Goal: Task Accomplishment & Management: Use online tool/utility

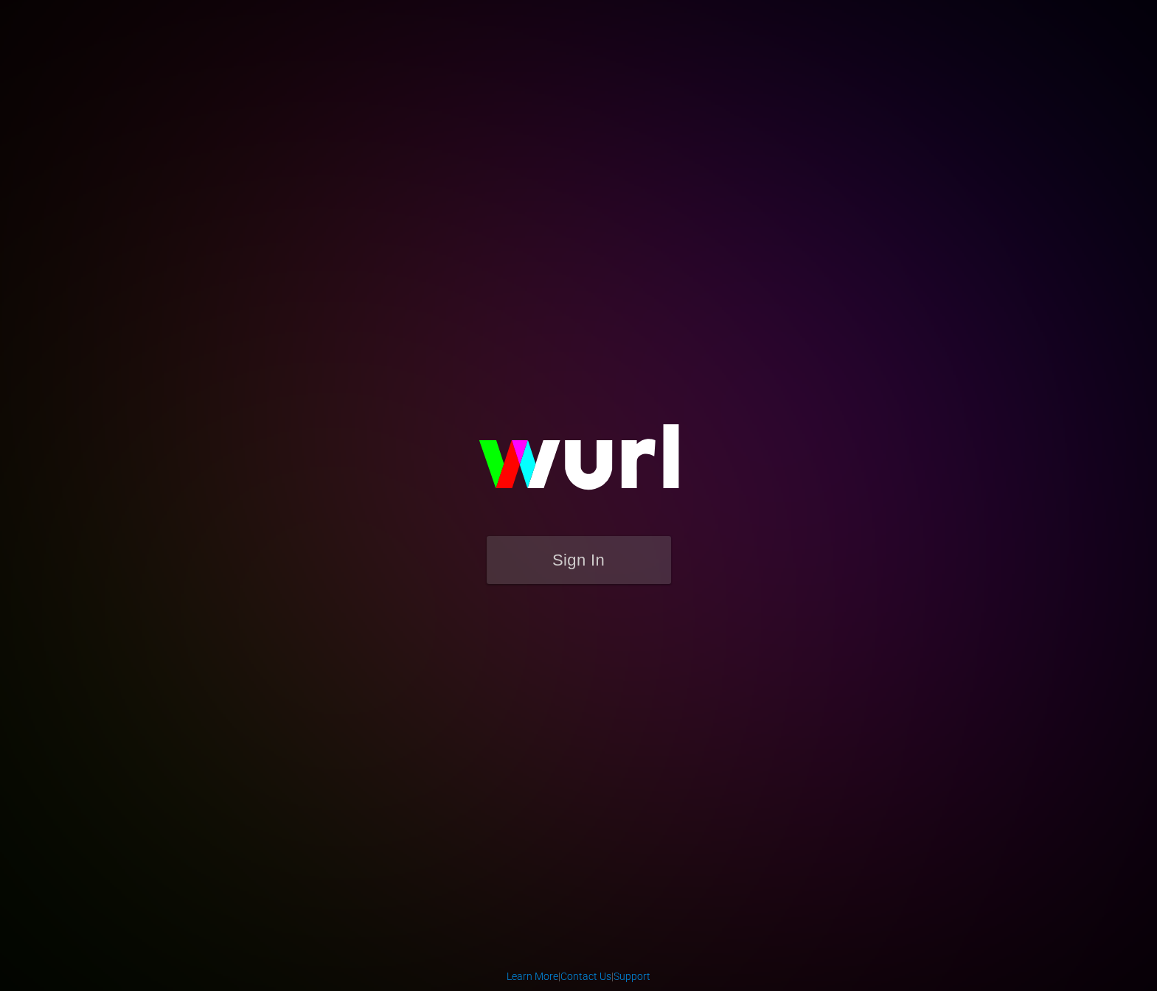
click at [630, 525] on img at bounding box center [578, 463] width 295 height 143
click at [622, 541] on button "Sign In" at bounding box center [579, 560] width 184 height 48
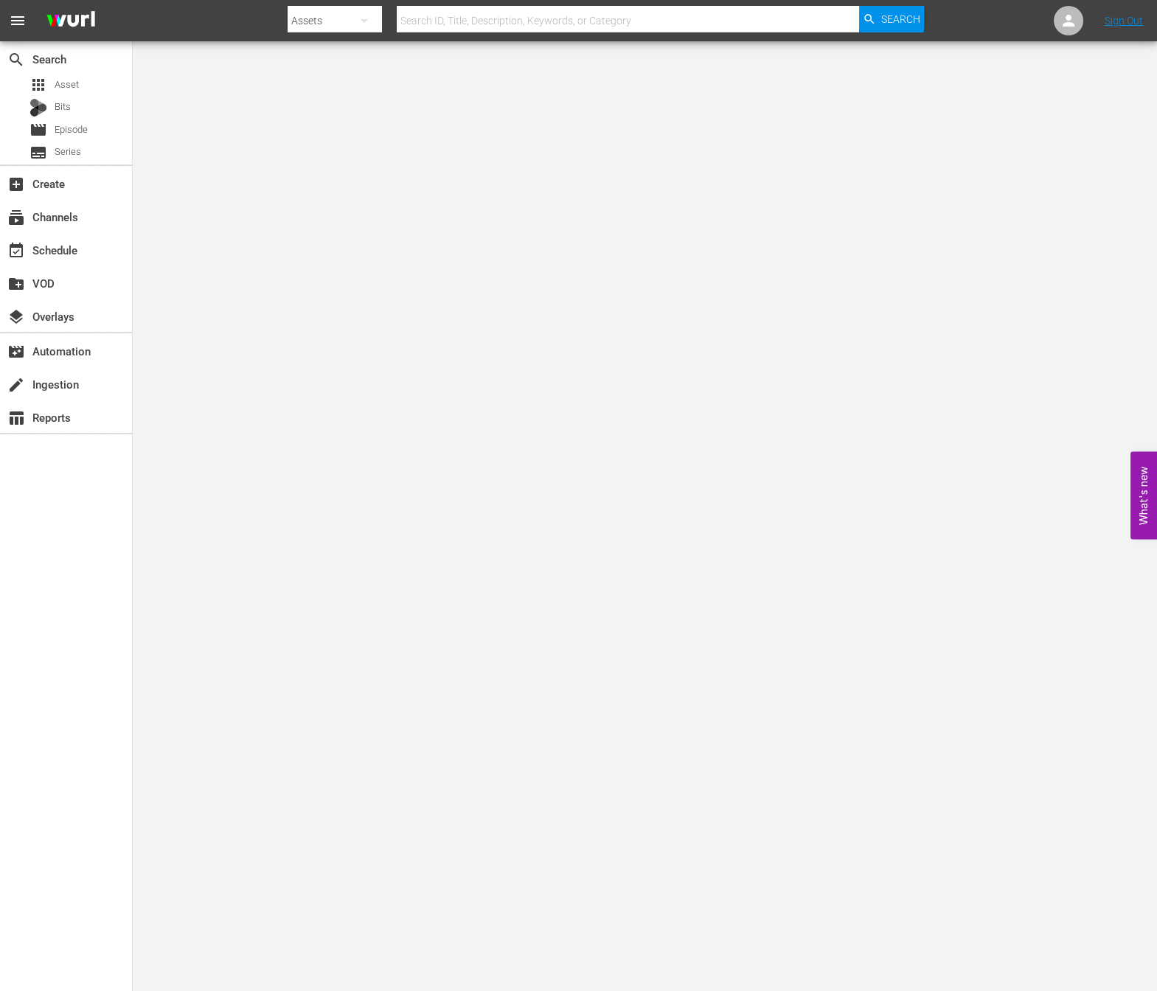
click at [389, 18] on div "Search By Assets Search ID, Title, Description, Keywords, or Category Search" at bounding box center [606, 20] width 636 height 35
click at [366, 19] on icon "button" at bounding box center [364, 21] width 7 height 4
click at [326, 161] on div "Assets" at bounding box center [334, 157] width 59 height 24
click at [327, 15] on div "Channels Series Episodes Bits Assets" at bounding box center [578, 495] width 1157 height 991
click at [330, 15] on div "Assets" at bounding box center [335, 20] width 94 height 41
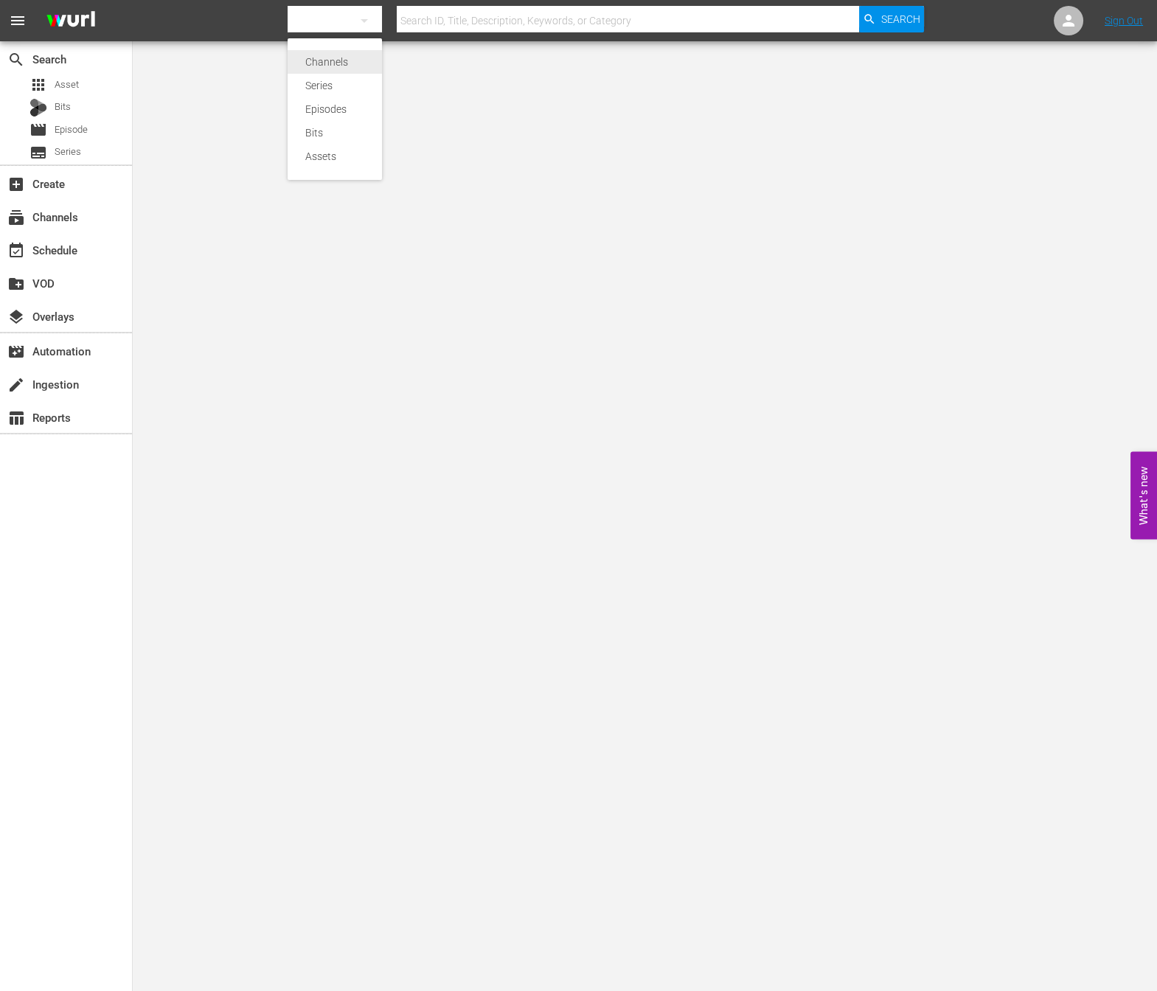
click at [329, 58] on div "Channels" at bounding box center [334, 62] width 59 height 24
click at [454, 18] on div "Channels Series Episodes Bits Assets" at bounding box center [578, 495] width 1157 height 991
click at [439, 35] on div at bounding box center [606, 35] width 636 height 6
click at [443, 21] on input "text" at bounding box center [628, 20] width 462 height 35
type input "ㄷ"
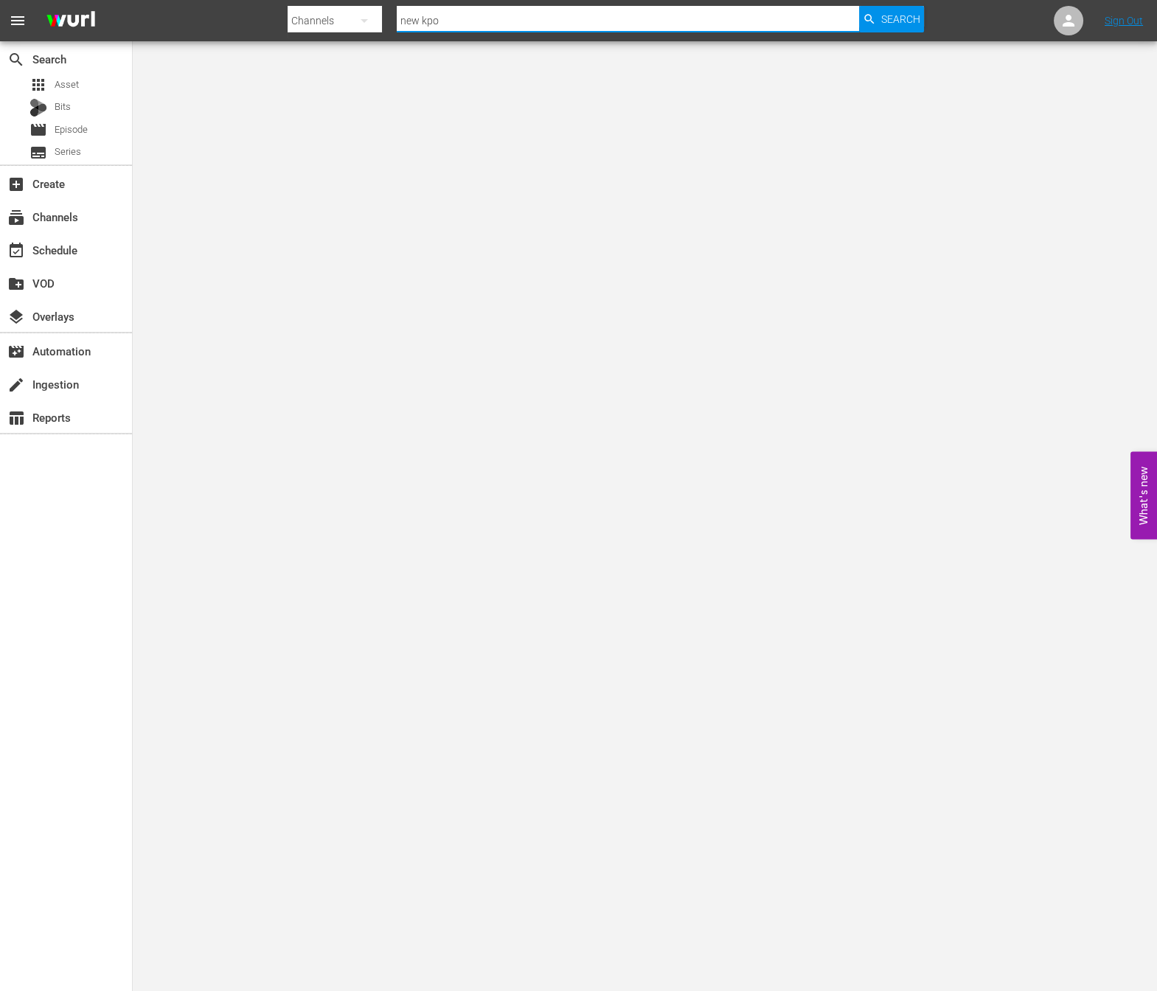
type input "new kpop"
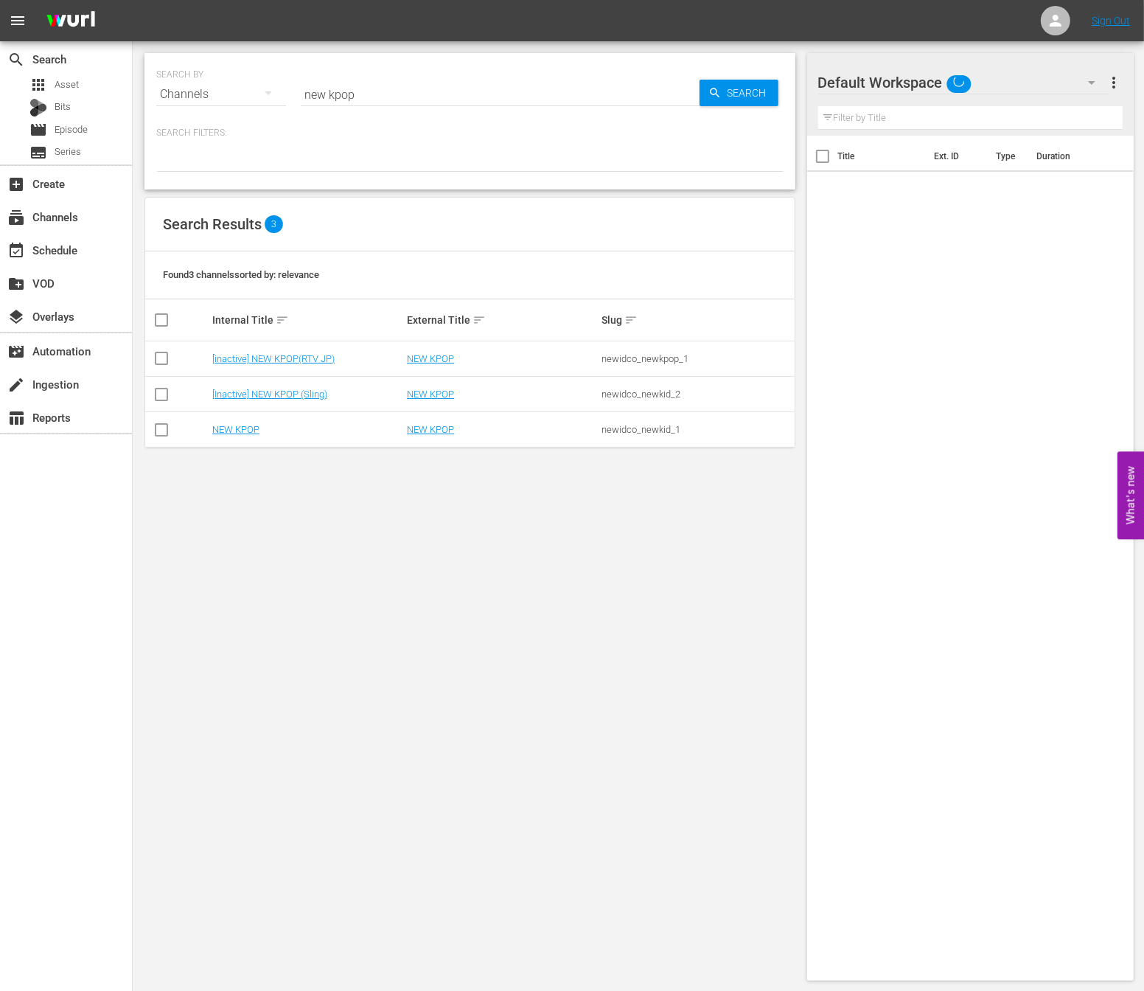
click at [227, 420] on td "NEW KPOP" at bounding box center [307, 429] width 195 height 35
click at [235, 430] on link "NEW KPOP" at bounding box center [235, 429] width 47 height 11
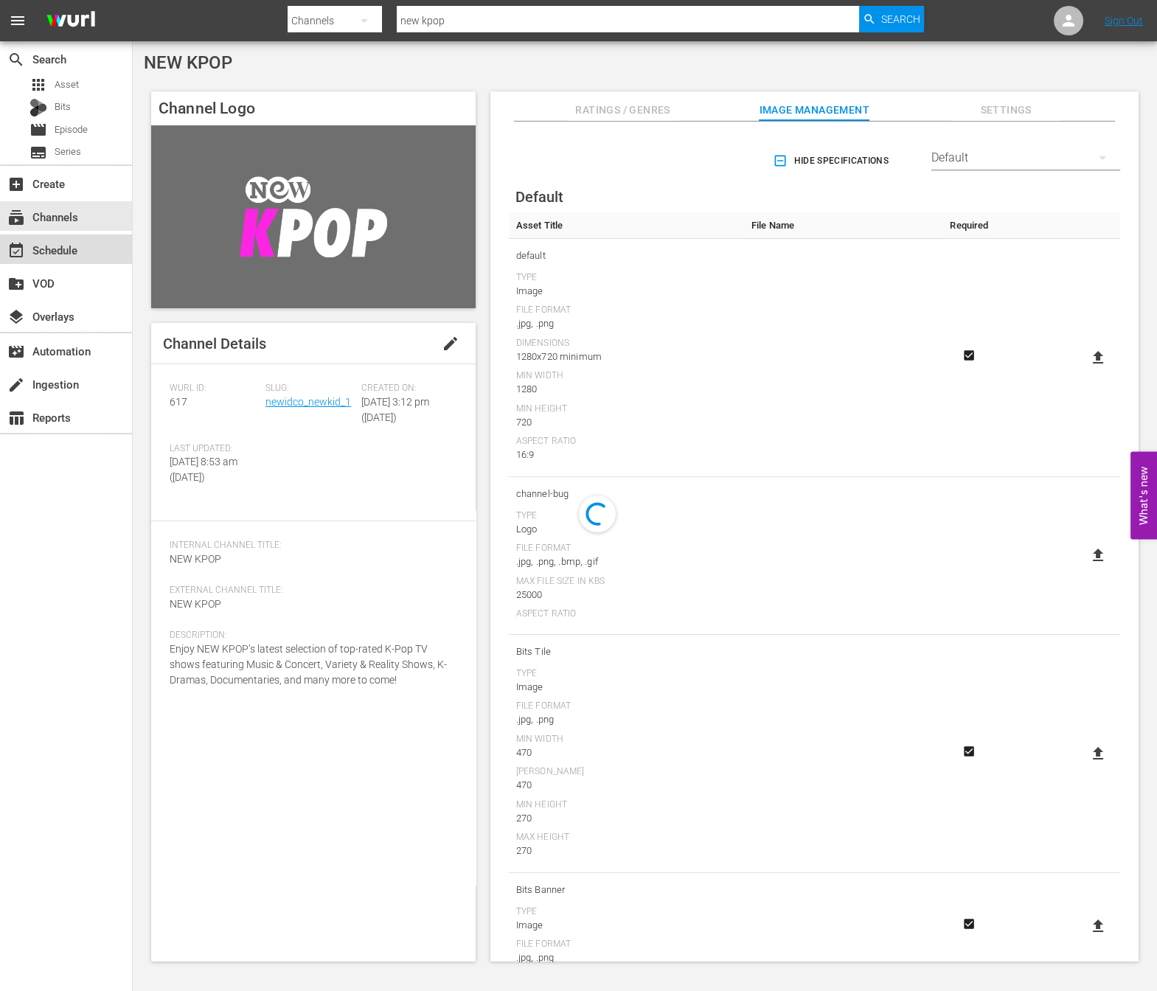
click at [74, 254] on div "event_available Schedule" at bounding box center [41, 247] width 83 height 13
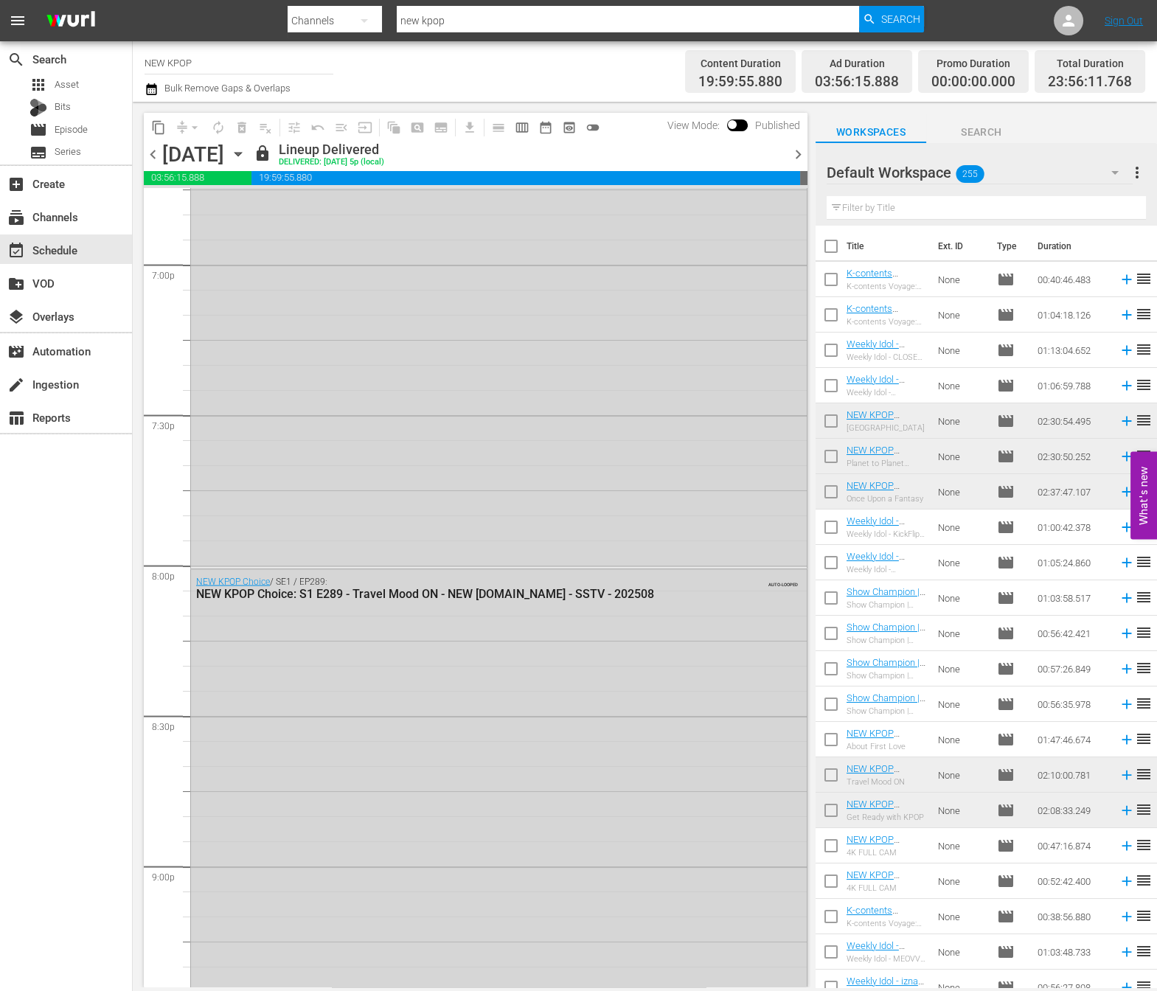
scroll to position [6518, 0]
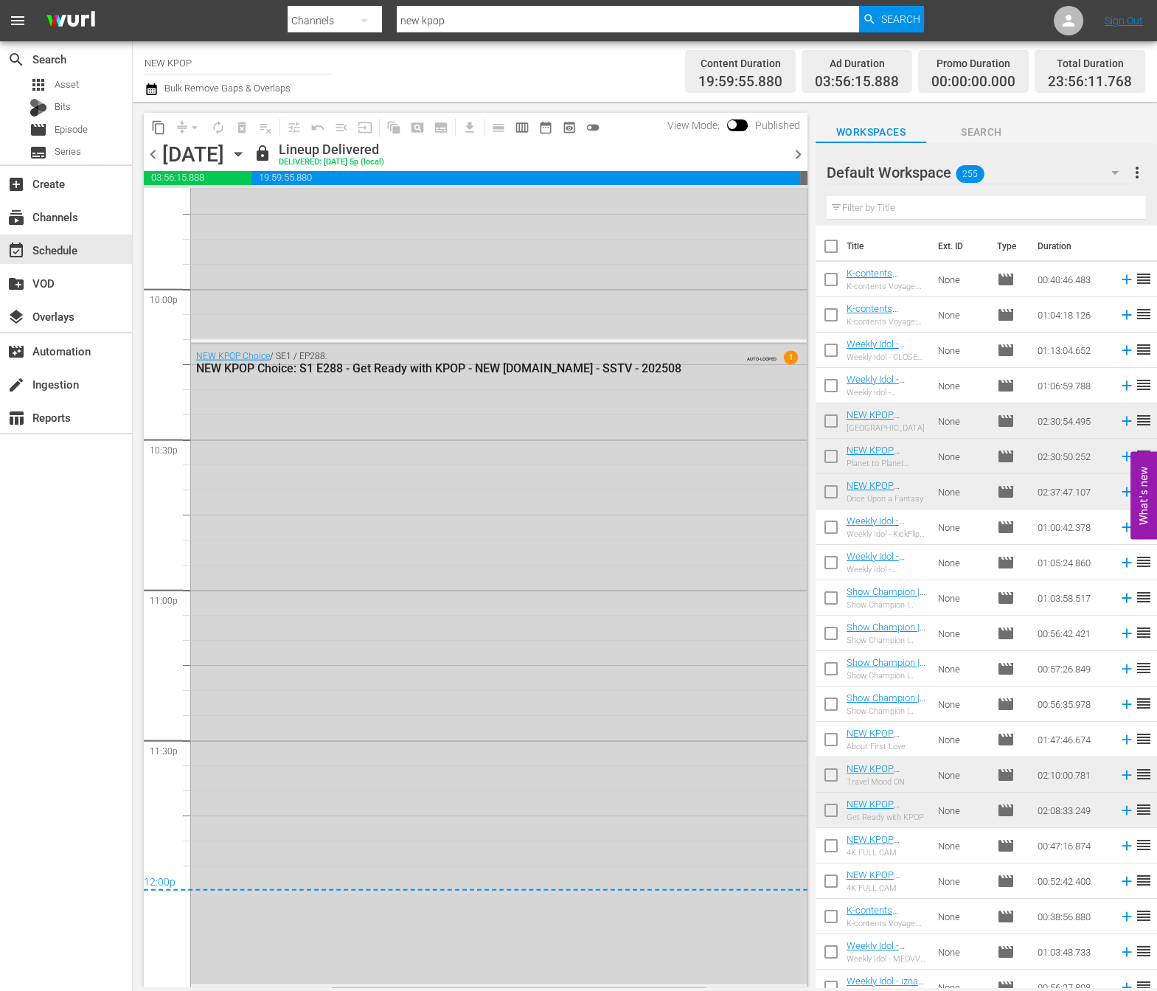
click at [799, 156] on span "chevron_right" at bounding box center [798, 154] width 18 height 18
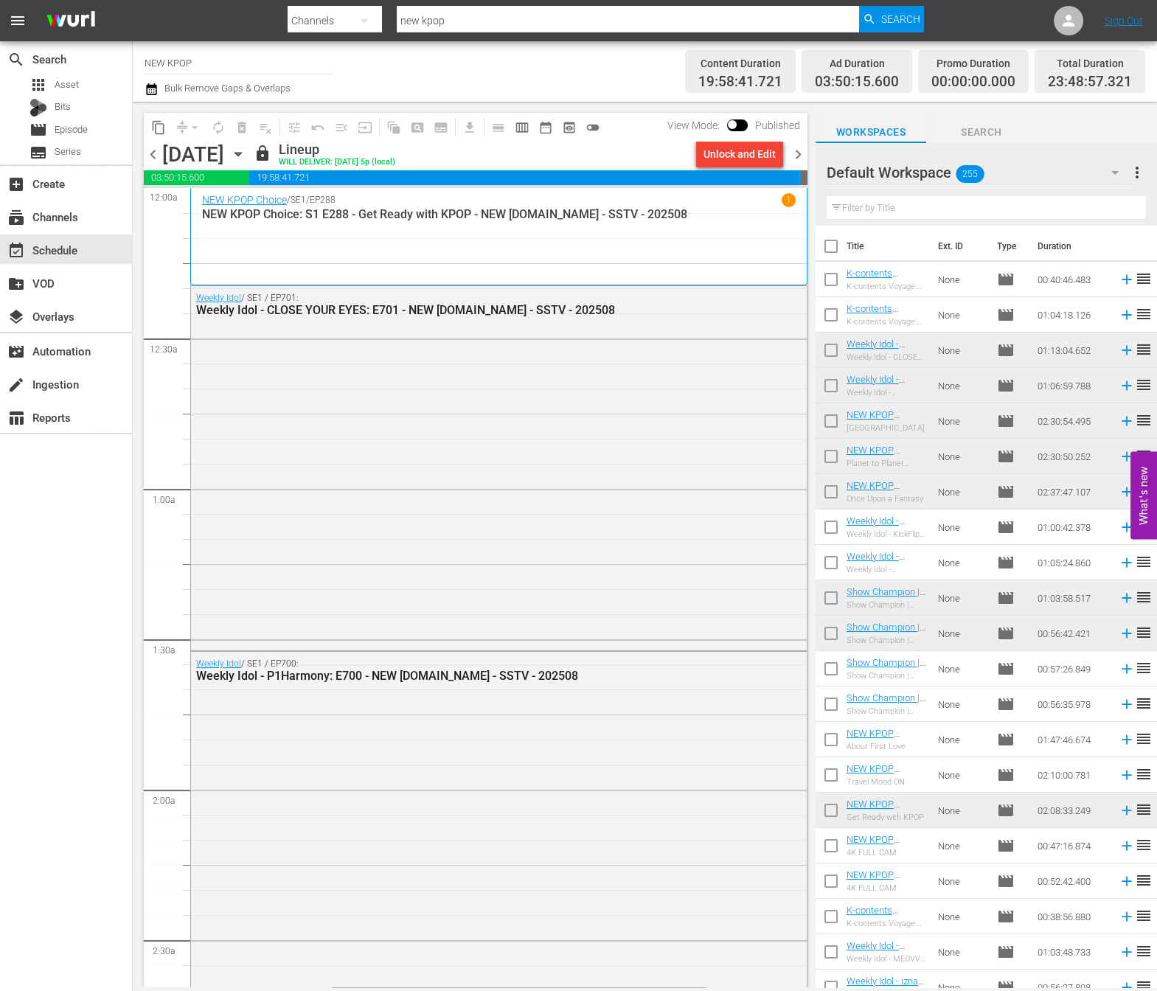
click at [796, 153] on span "chevron_right" at bounding box center [798, 154] width 18 height 18
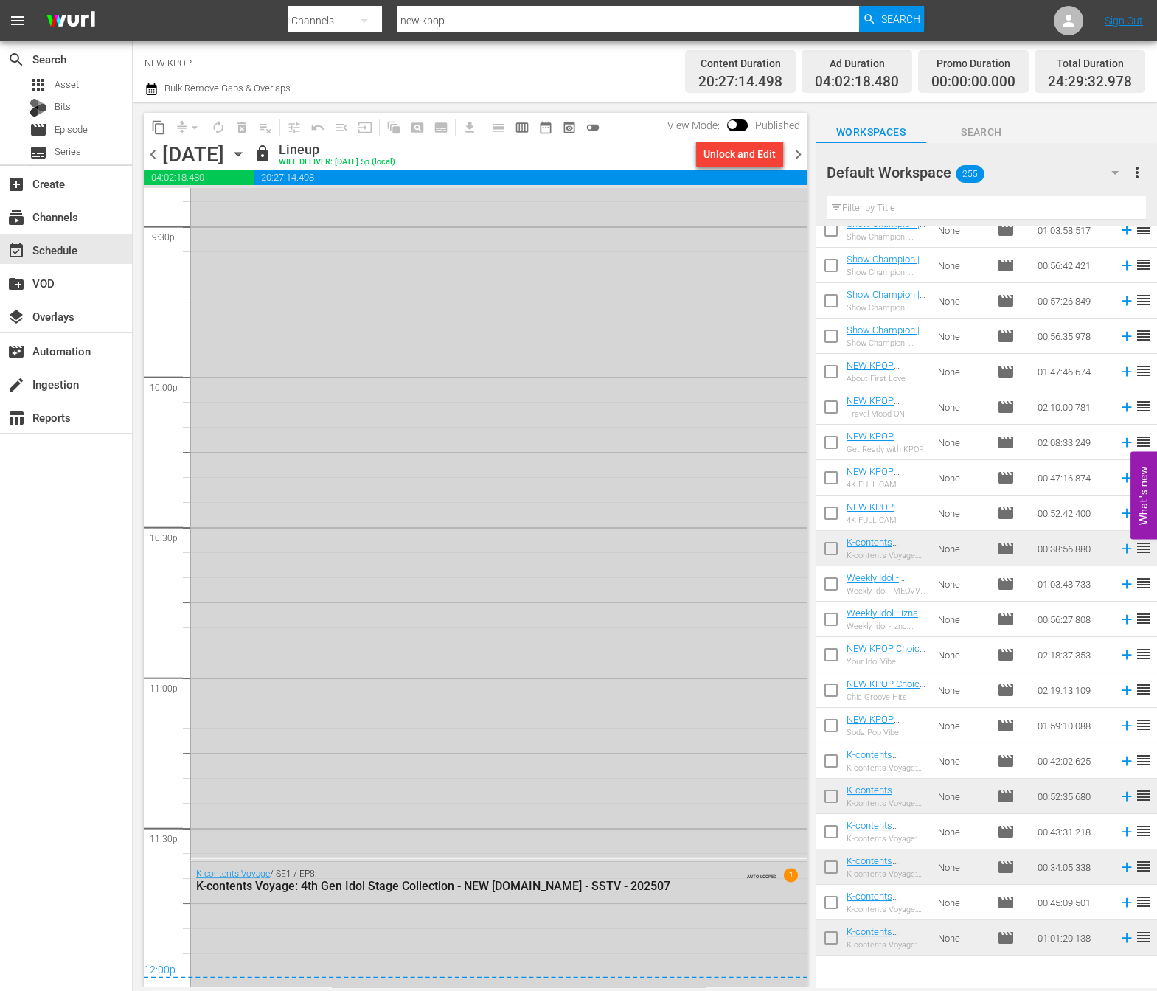
scroll to position [6611, 0]
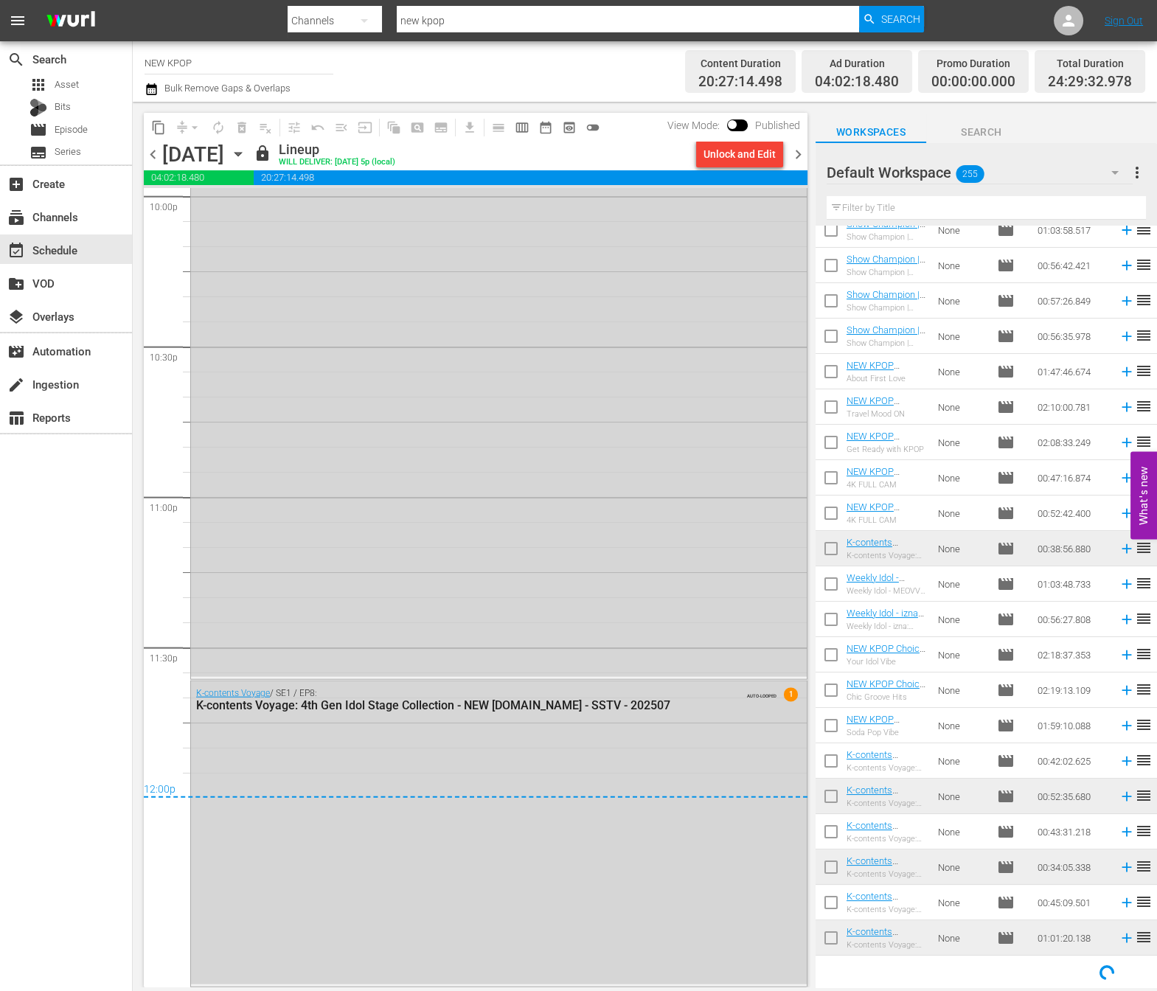
click at [802, 150] on span "chevron_right" at bounding box center [798, 154] width 18 height 18
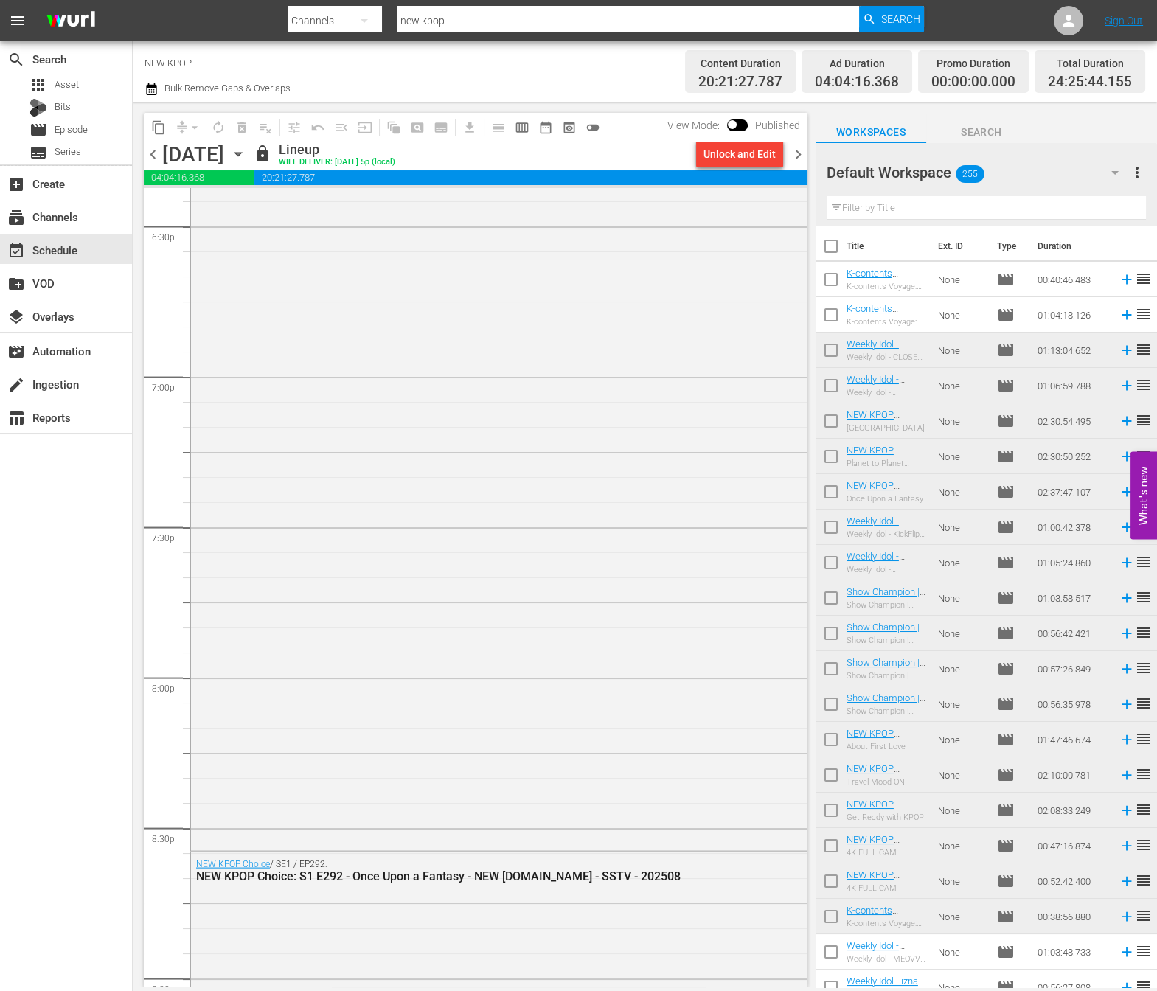
scroll to position [5224, 0]
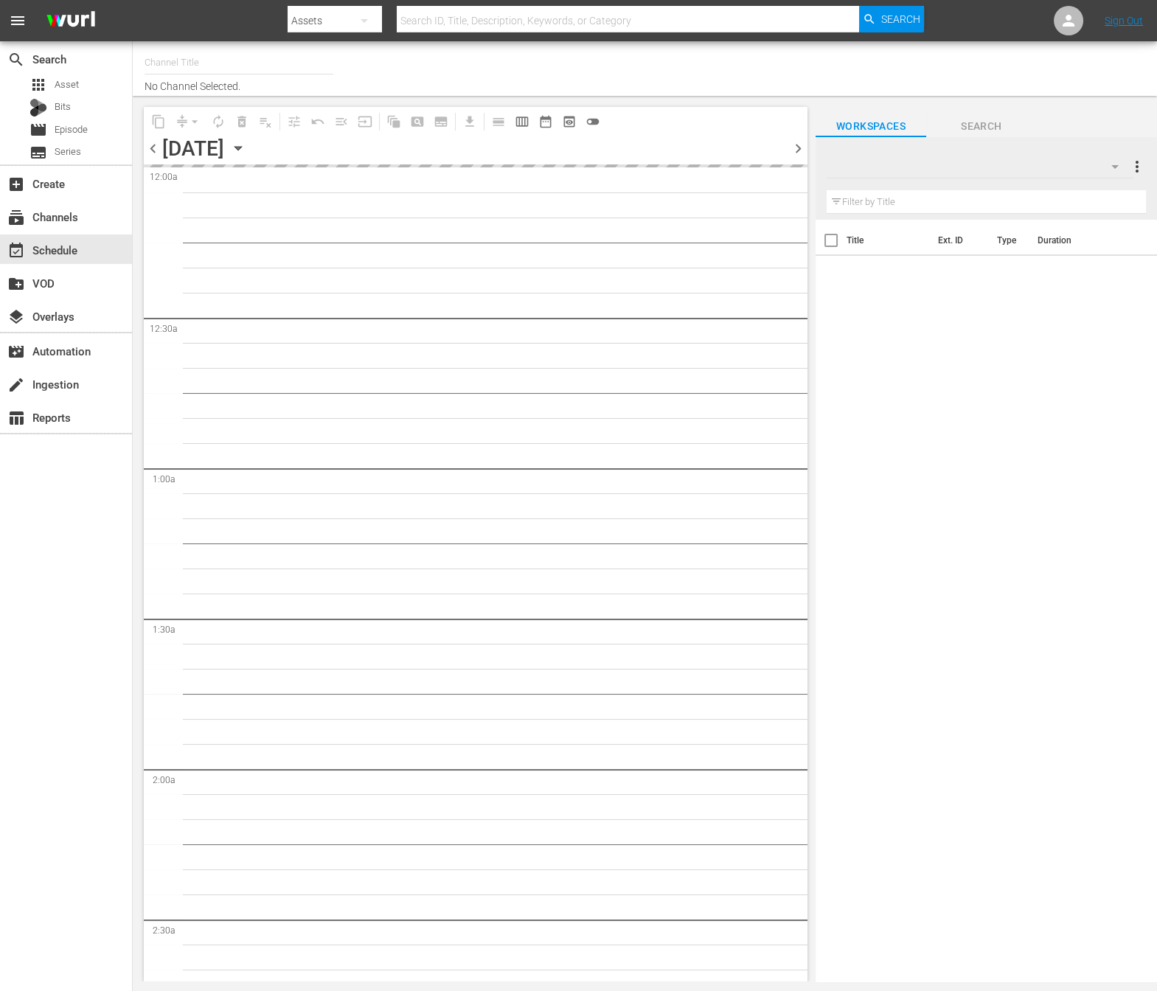
type input "NEW KPOP (617)"
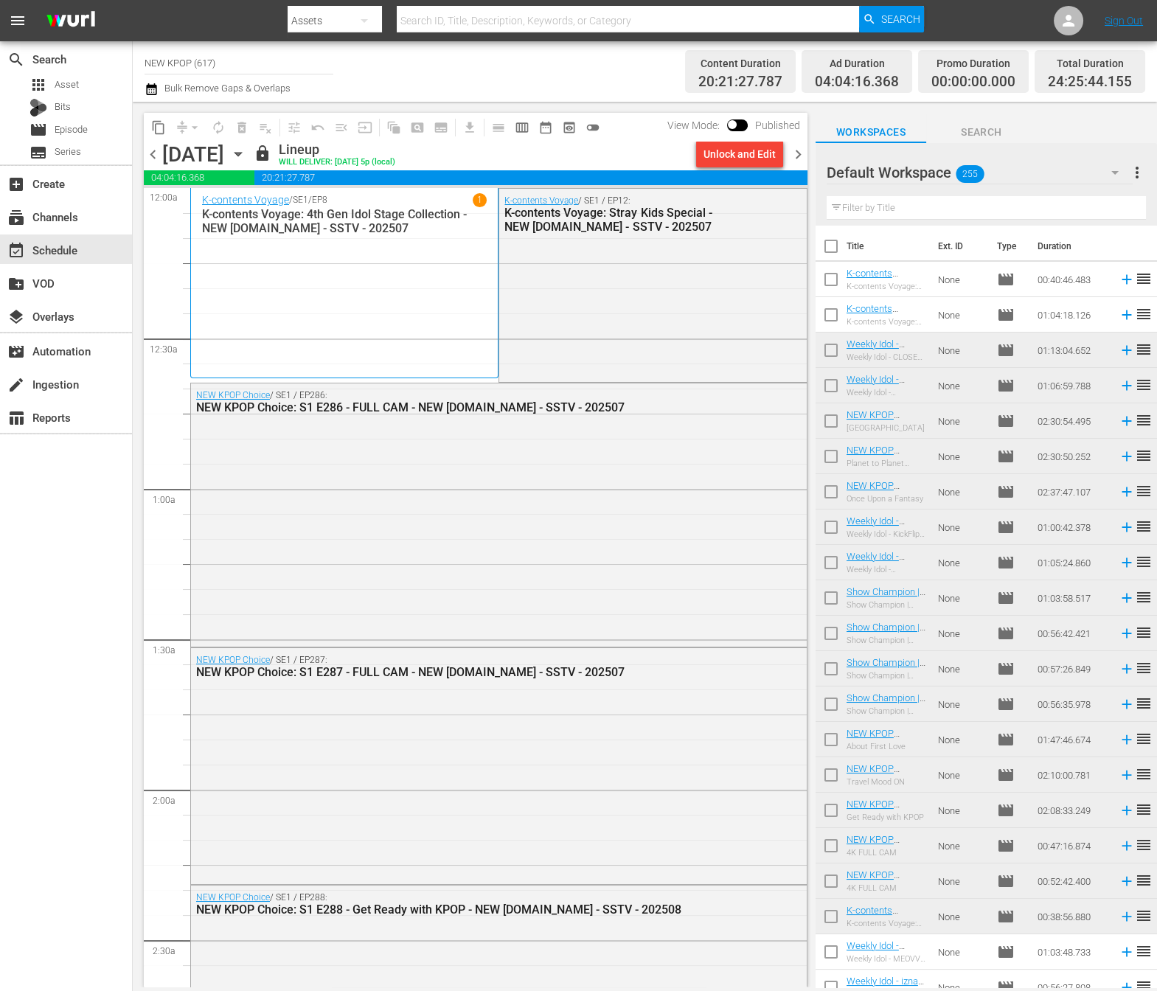
click at [155, 154] on span "chevron_left" at bounding box center [153, 154] width 18 height 18
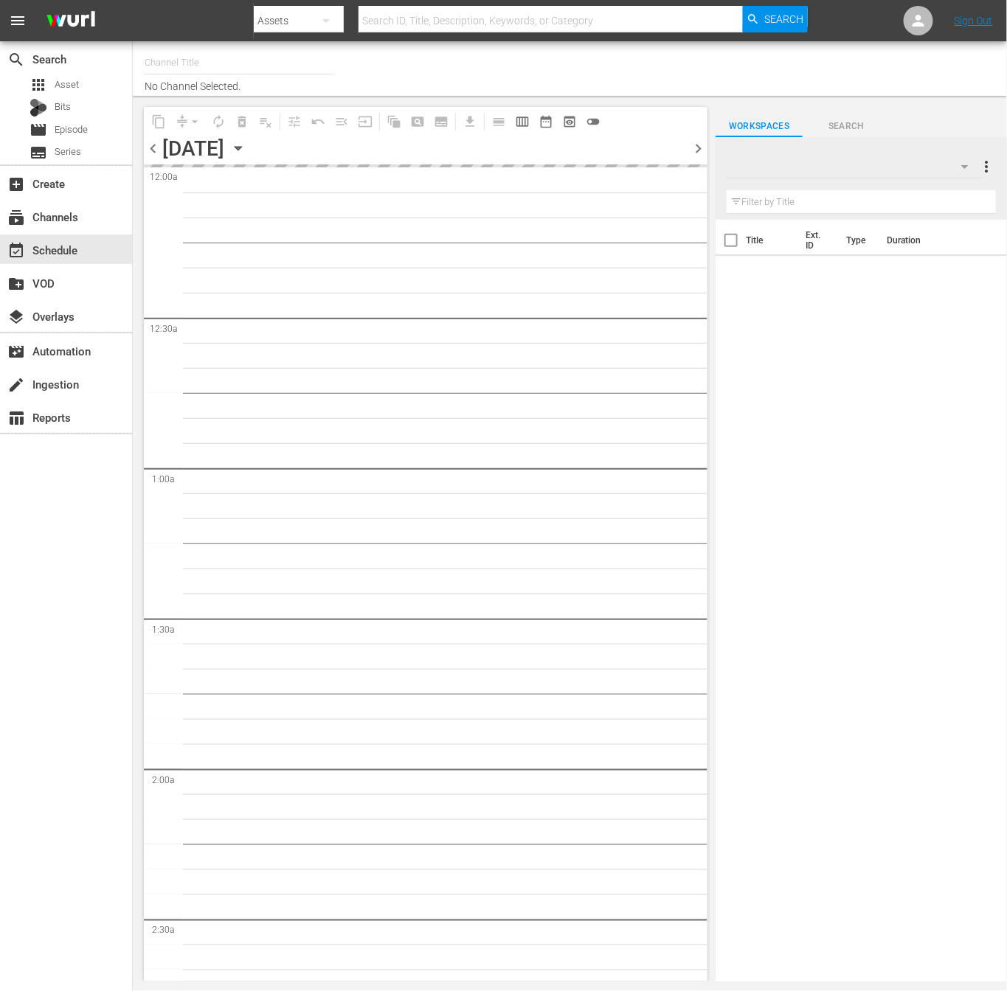
type input "NEW KPOP (617)"
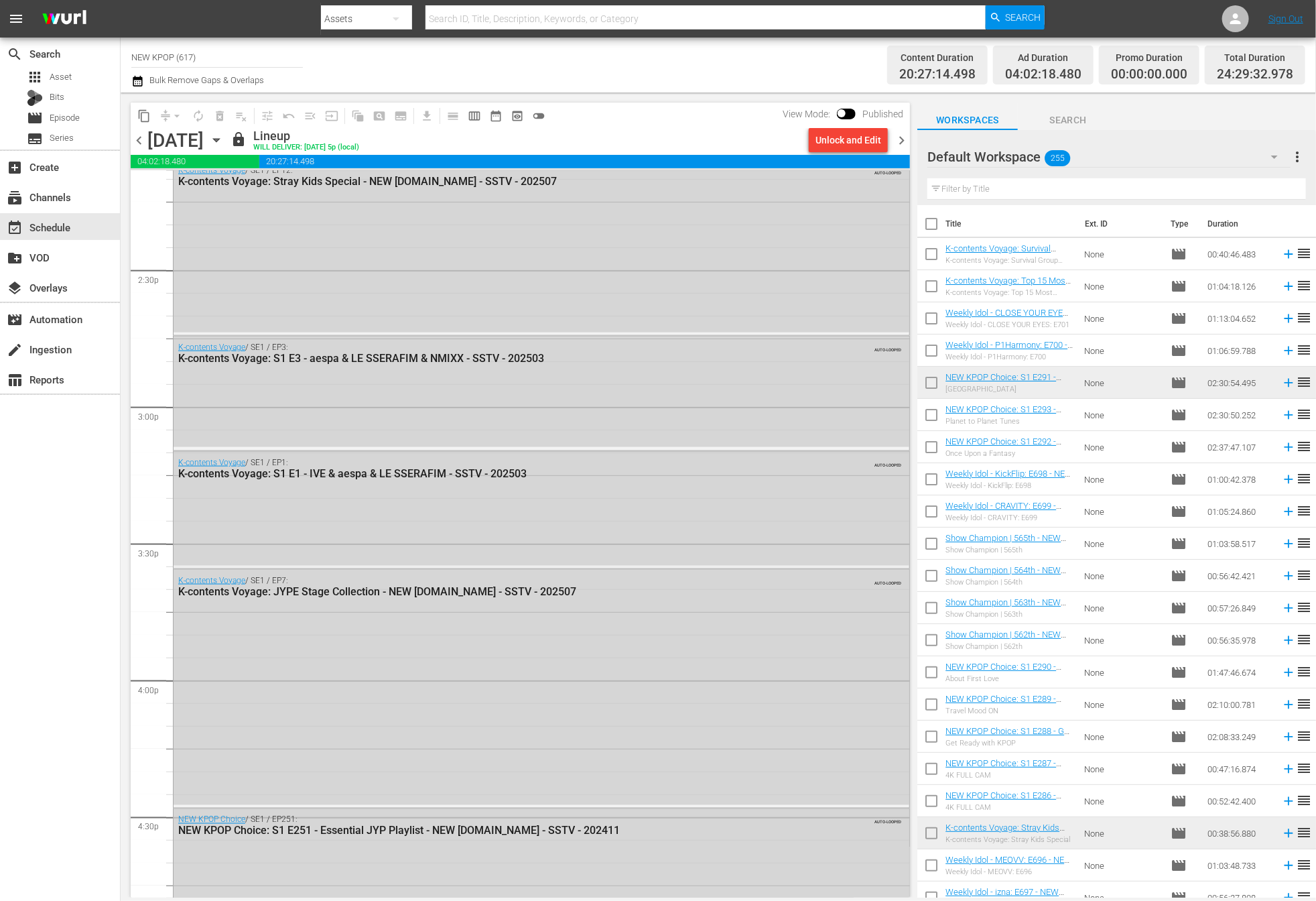
scroll to position [4055, 0]
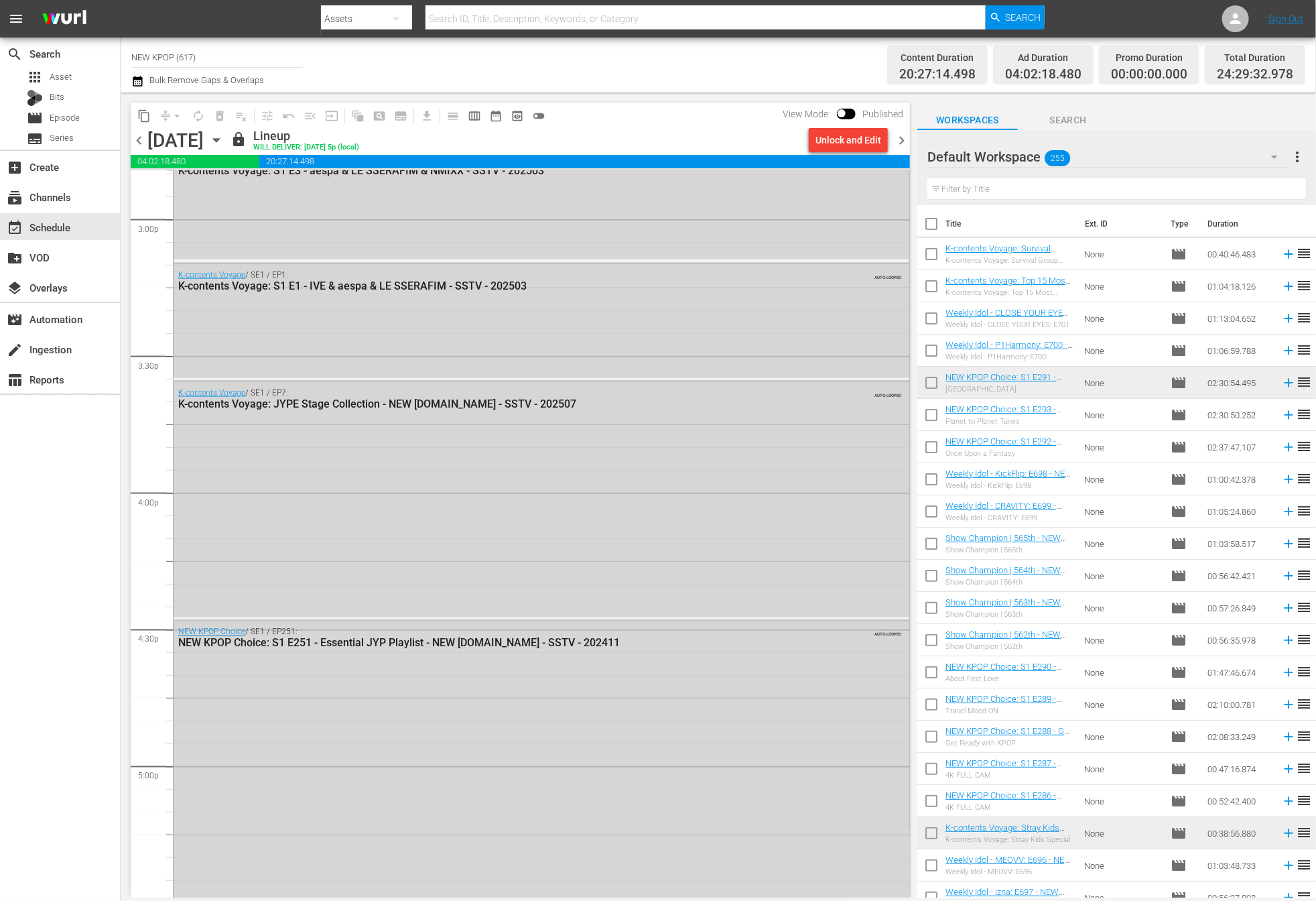
click at [902, 138] on span "chevron_right" at bounding box center [902, 140] width 16 height 16
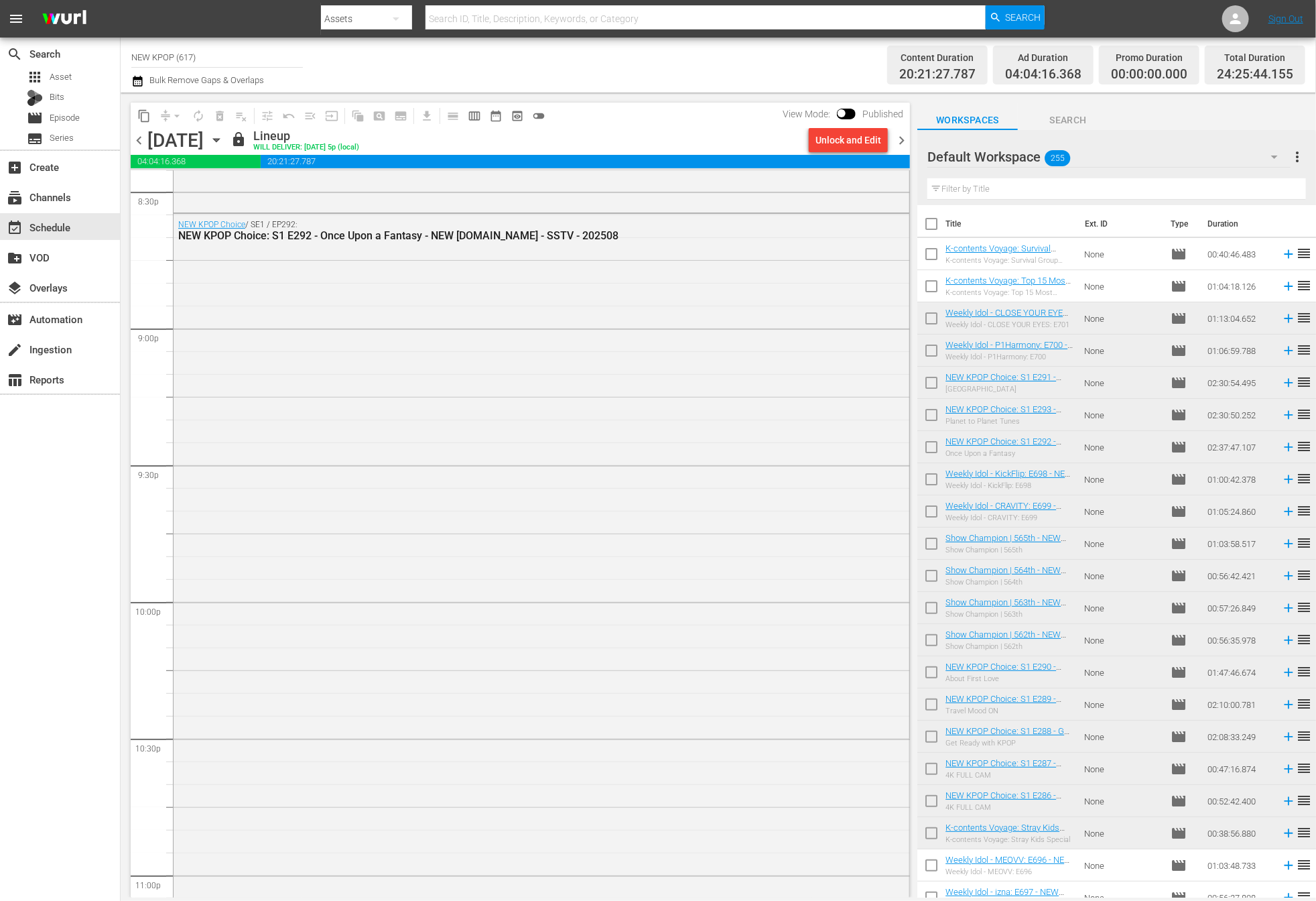
scroll to position [5954, 0]
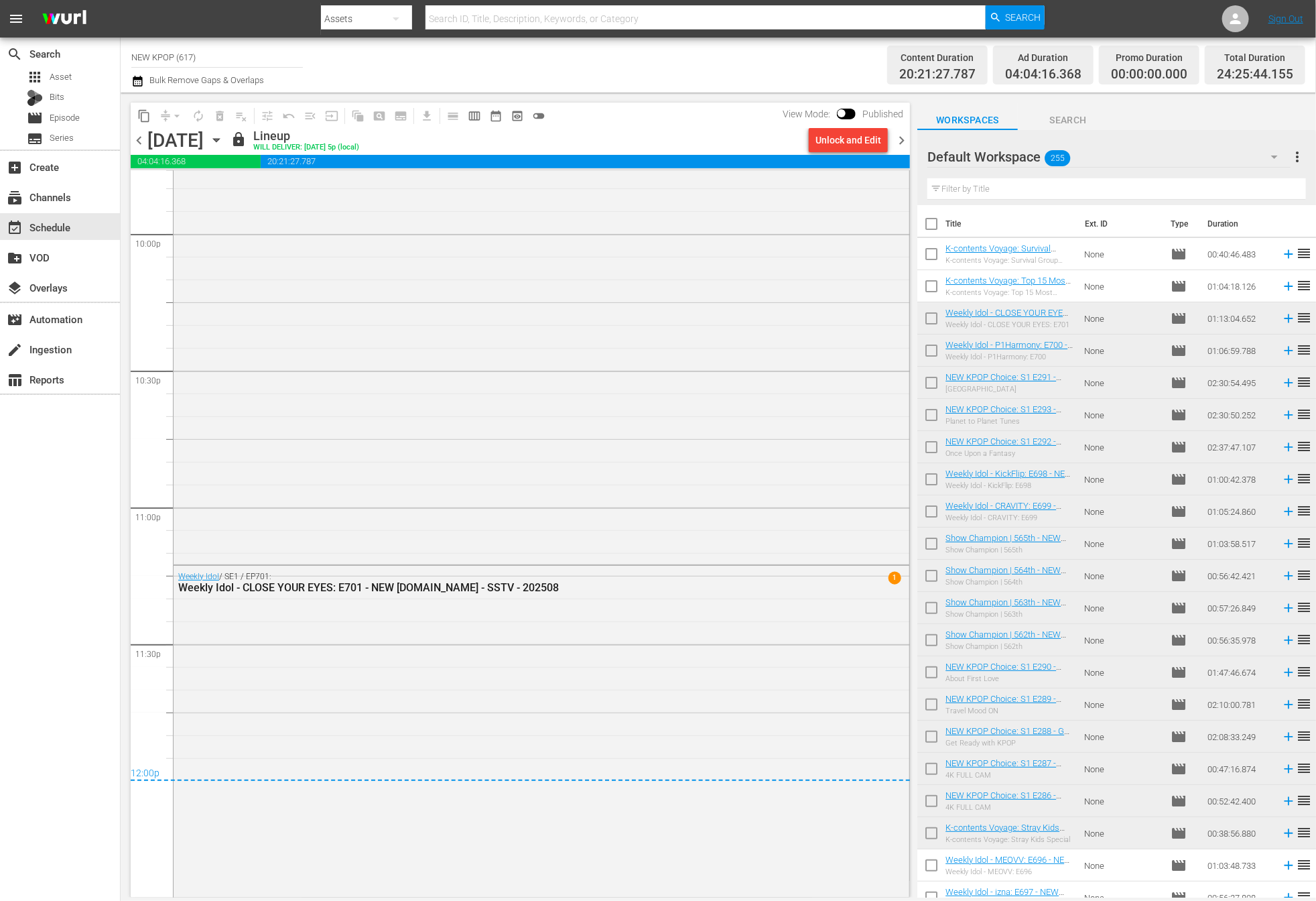
click at [902, 142] on span "chevron_right" at bounding box center [902, 140] width 16 height 16
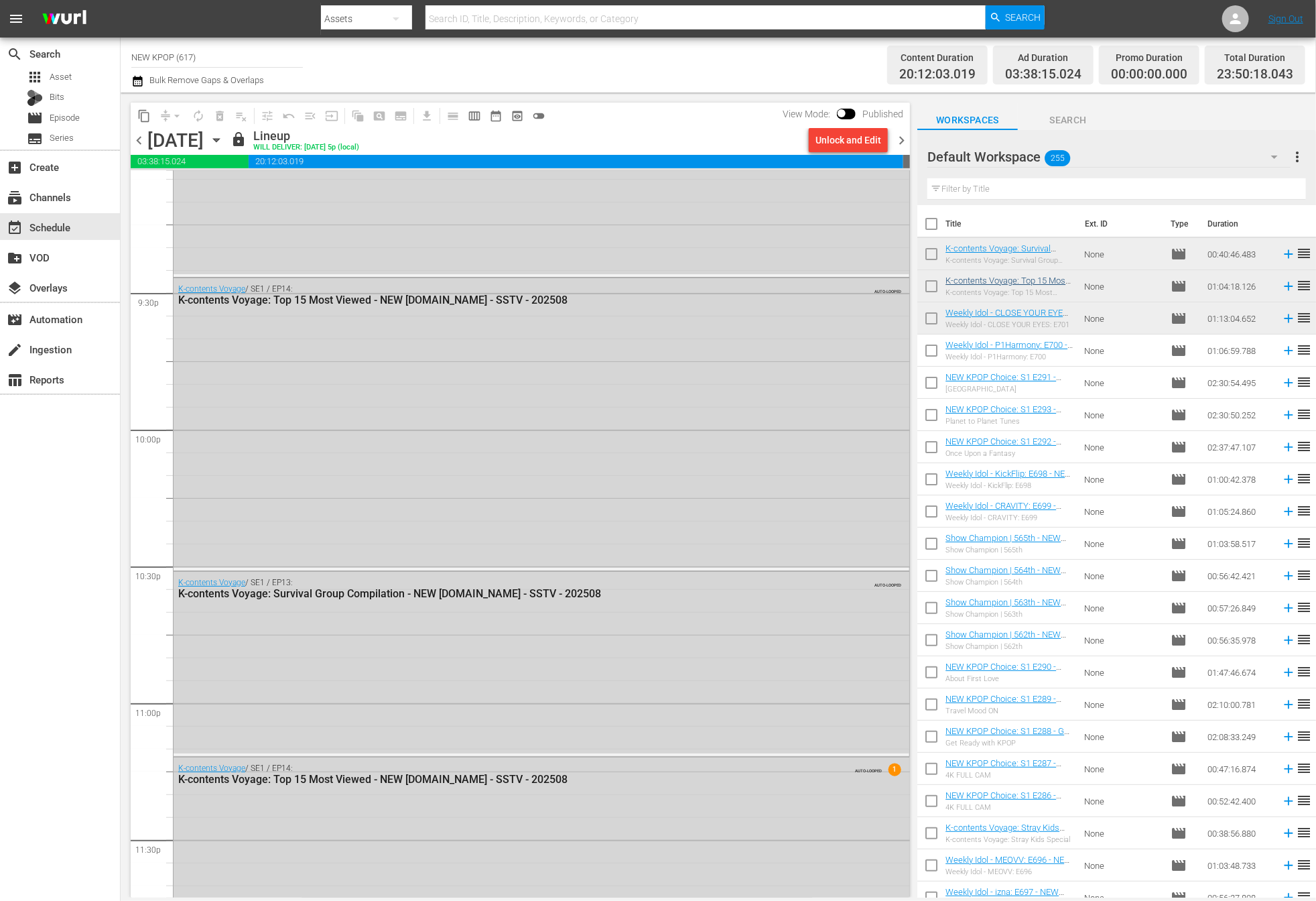
scroll to position [5911, 0]
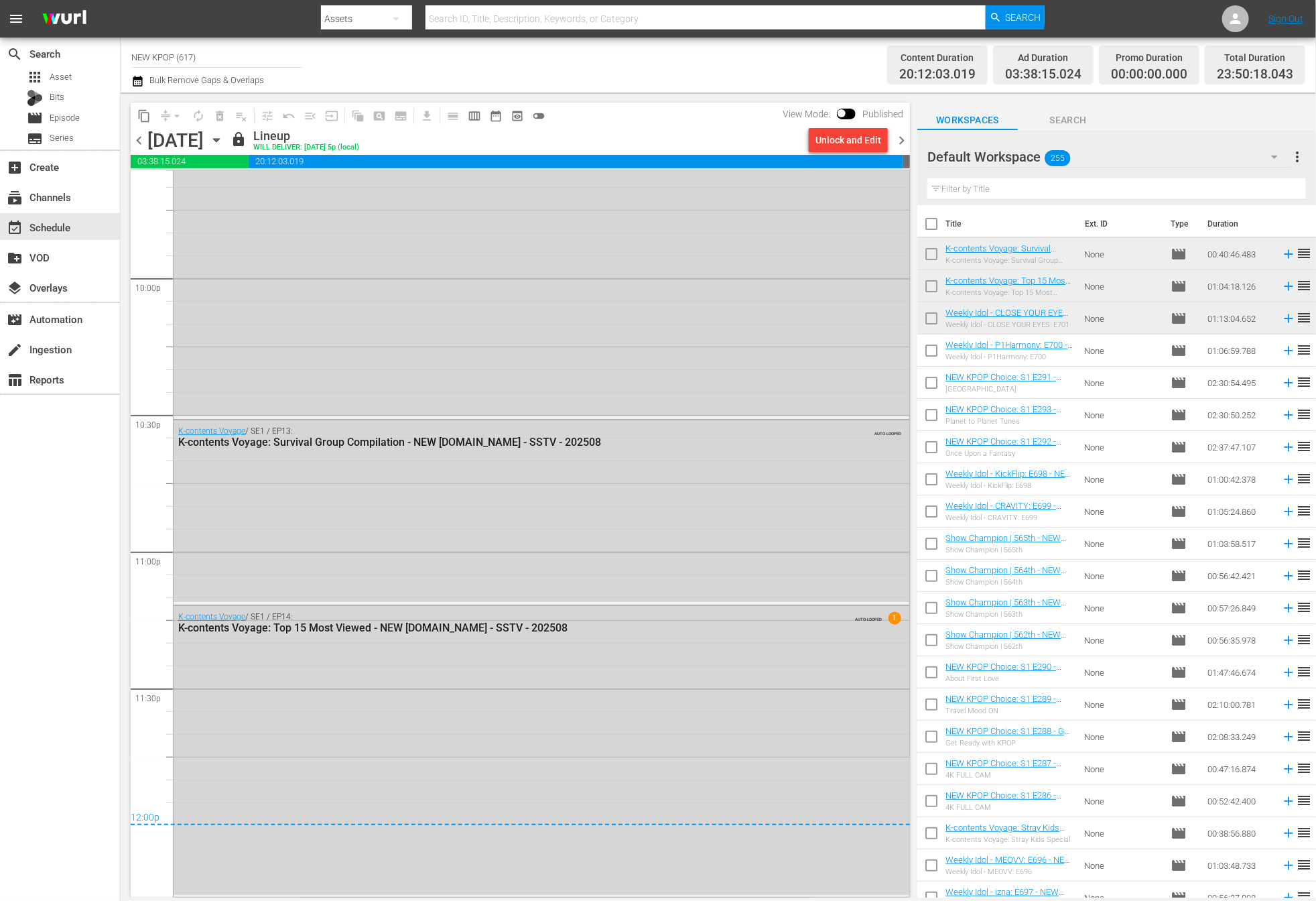
click at [899, 139] on span "chevron_right" at bounding box center [902, 140] width 16 height 16
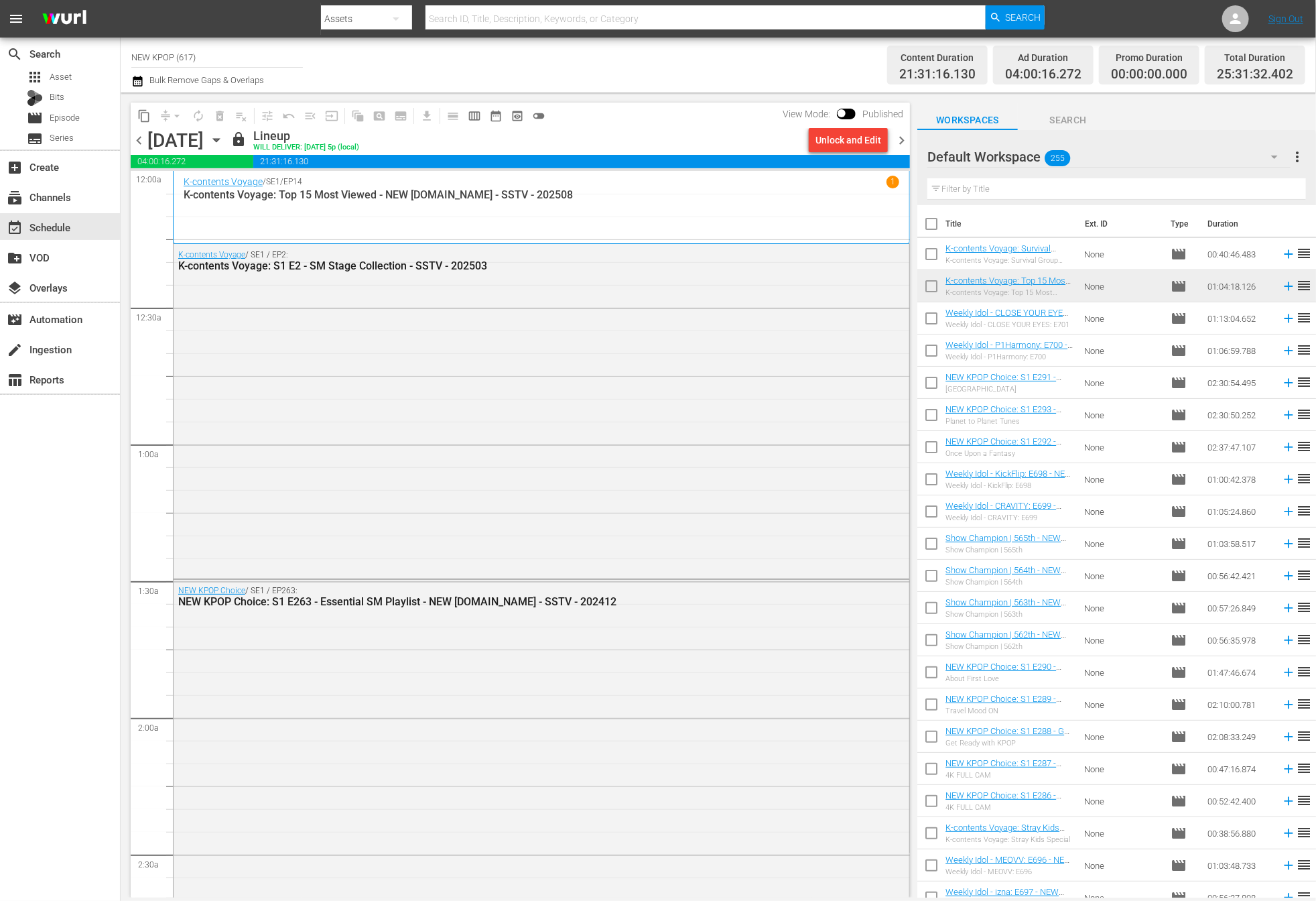
click at [904, 139] on span "chevron_right" at bounding box center [902, 140] width 16 height 16
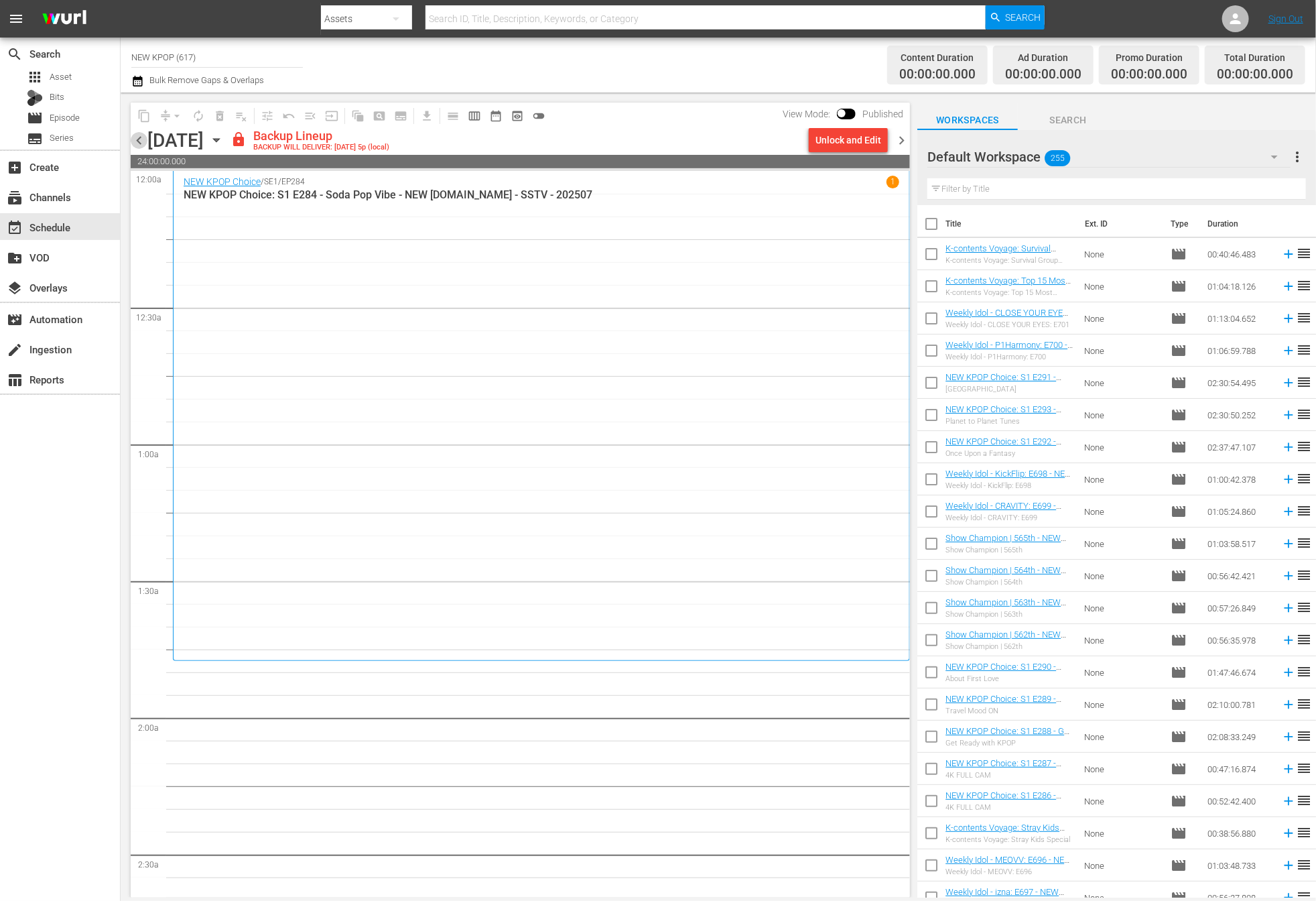
click at [138, 139] on span "chevron_left" at bounding box center [139, 140] width 16 height 16
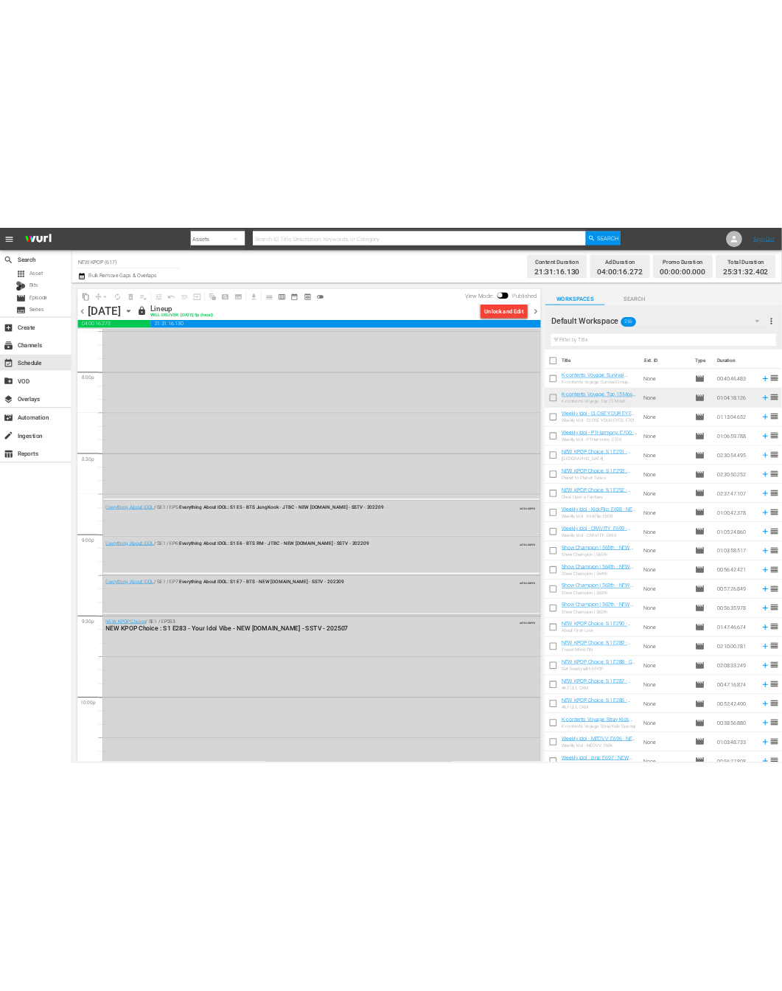
scroll to position [6959, 0]
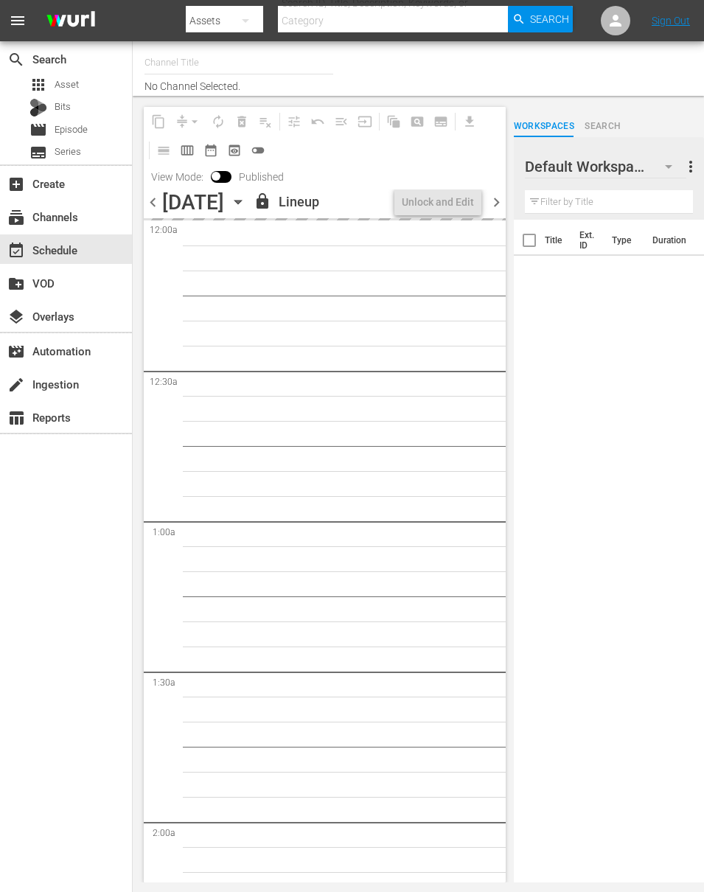
type input "NEW KPOP (617)"
